Goal: Task Accomplishment & Management: Use online tool/utility

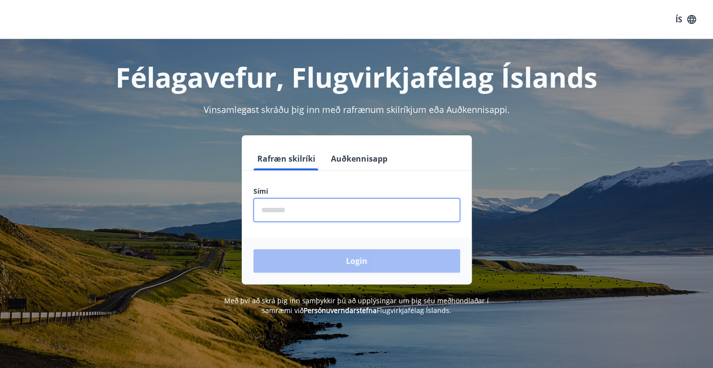
click at [319, 214] on input "phone" at bounding box center [356, 210] width 207 height 24
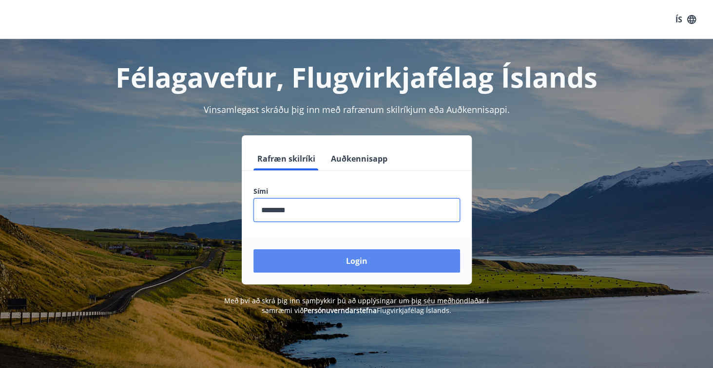
type input "********"
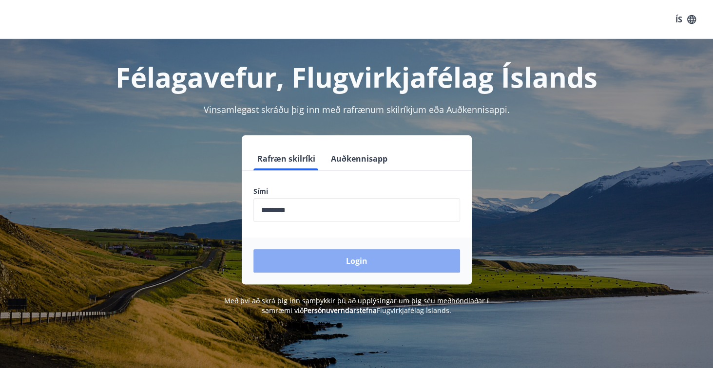
click at [337, 260] on button "Login" at bounding box center [356, 260] width 207 height 23
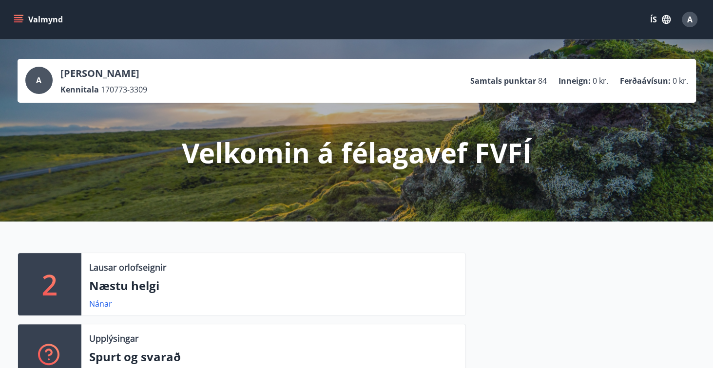
click at [15, 19] on icon "menu" at bounding box center [19, 19] width 11 height 1
click at [303, 235] on div "2 Lausar orlofseignir Næstu helgi Nánar Upplýsingar Spurt og svarað Nánar" at bounding box center [356, 316] width 713 height 189
click at [58, 24] on button "Valmynd" at bounding box center [39, 20] width 55 height 18
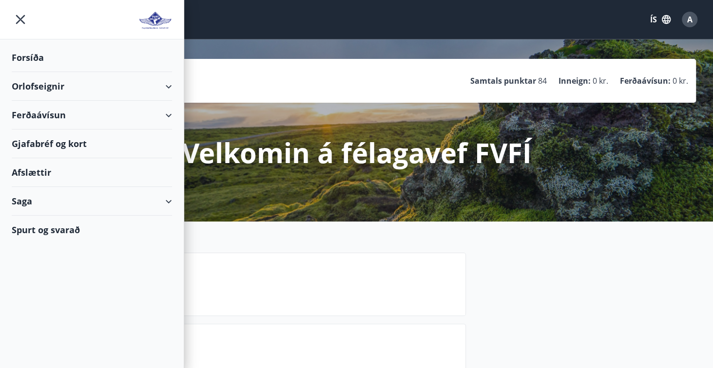
click at [39, 58] on div "Forsíða" at bounding box center [92, 57] width 160 height 29
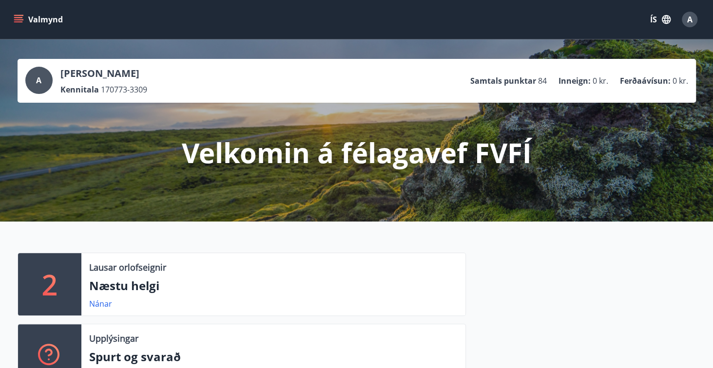
click at [46, 76] on div "A" at bounding box center [38, 80] width 27 height 27
click at [21, 24] on icon "menu" at bounding box center [19, 20] width 10 height 10
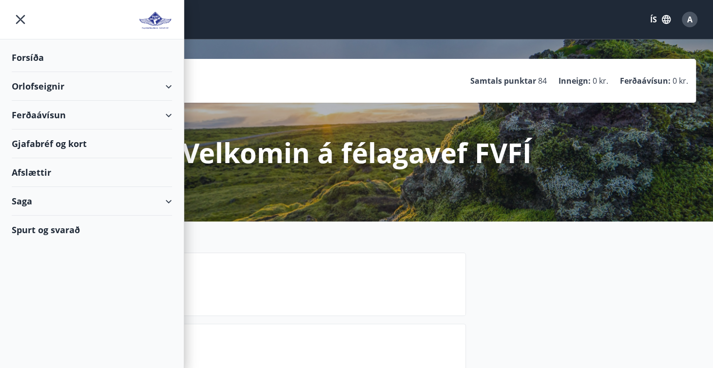
click at [33, 87] on div "Orlofseignir" at bounding box center [92, 86] width 160 height 29
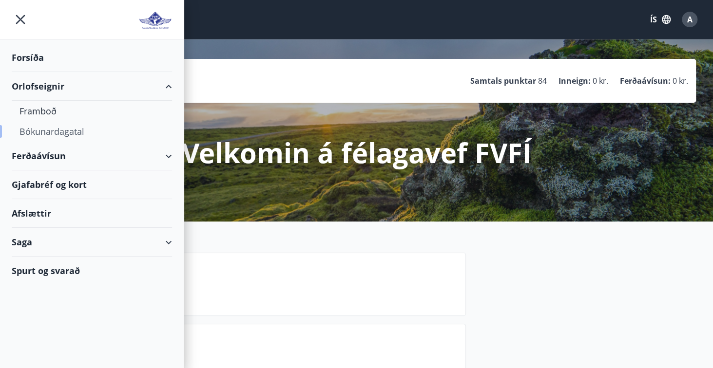
click at [42, 128] on div "Bókunardagatal" at bounding box center [91, 131] width 145 height 20
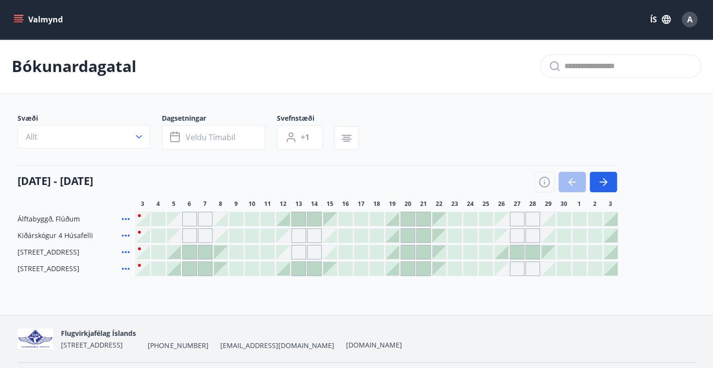
scroll to position [28, 0]
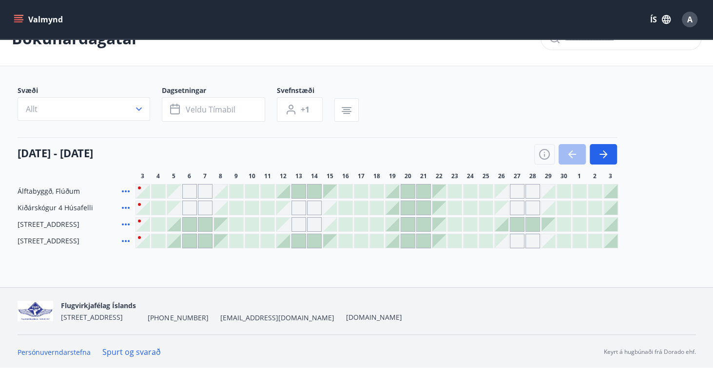
click at [519, 191] on div "Gráir dagar eru ekki bókanlegir" at bounding box center [517, 191] width 15 height 15
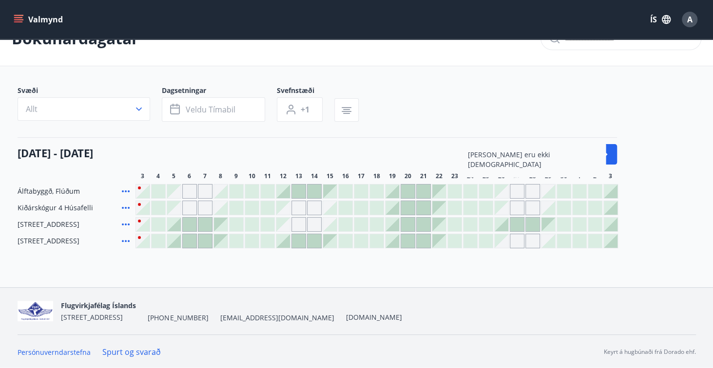
click at [300, 204] on div "Gráir dagar eru ekki bókanlegir" at bounding box center [298, 208] width 15 height 15
